Goal: Register for event/course

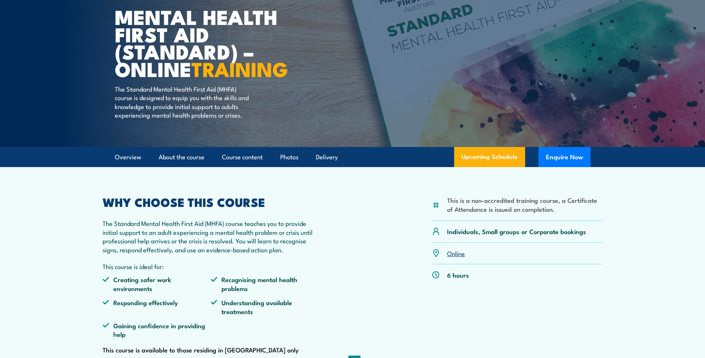
scroll to position [74, 0]
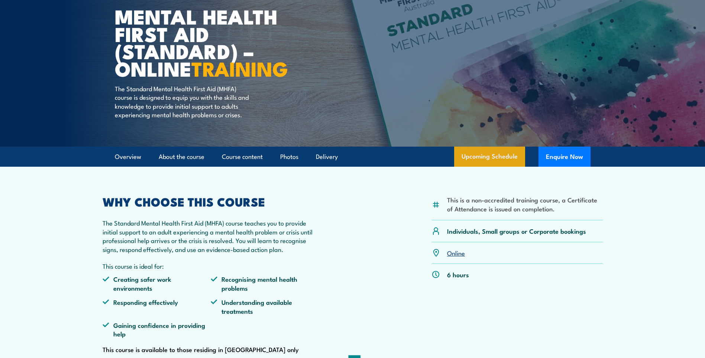
click at [490, 161] on link "Upcoming Schedule" at bounding box center [489, 157] width 71 height 20
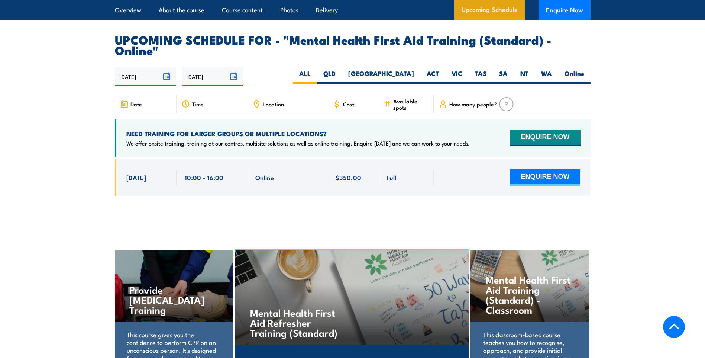
scroll to position [1527, 0]
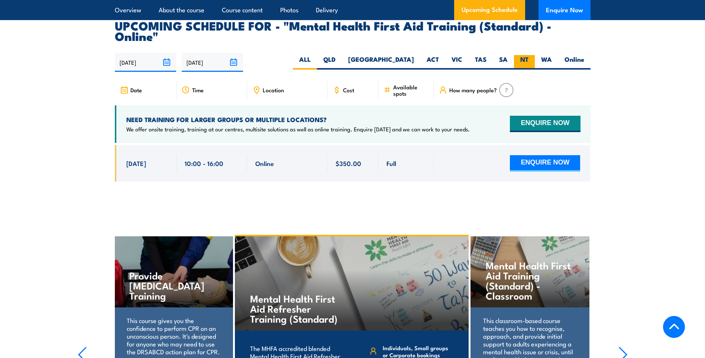
click at [521, 55] on label "NT" at bounding box center [524, 62] width 21 height 15
click at [529, 55] on input "NT" at bounding box center [531, 57] width 5 height 5
radio input "true"
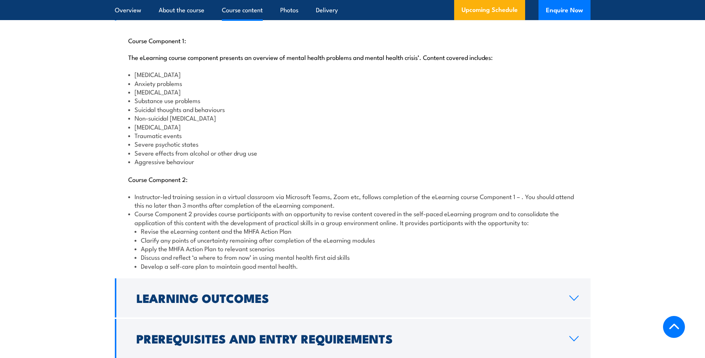
scroll to position [709, 0]
